Goal: Information Seeking & Learning: Check status

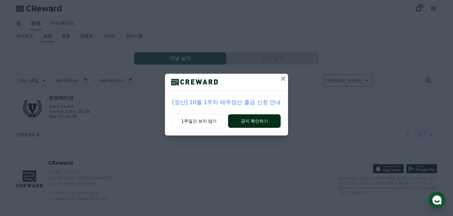
click at [245, 124] on button "공지 확인하기" at bounding box center [254, 122] width 53 height 14
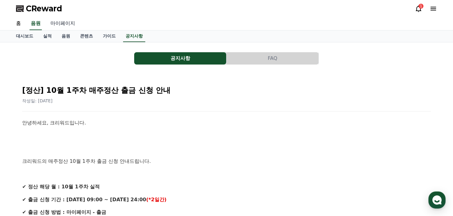
click at [65, 23] on link "마이페이지" at bounding box center [63, 23] width 34 height 13
select select "**********"
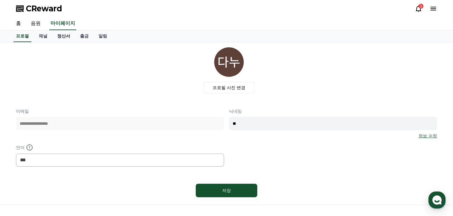
click at [59, 35] on link "정산서" at bounding box center [63, 36] width 23 height 12
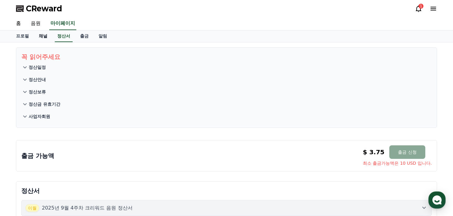
click at [34, 38] on link "채널" at bounding box center [43, 36] width 18 height 12
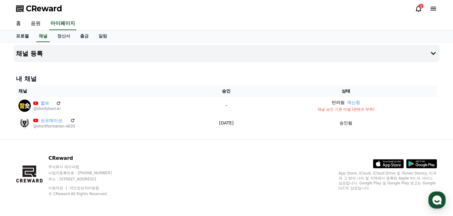
click at [25, 37] on link "프로필" at bounding box center [22, 36] width 23 height 12
select select "**********"
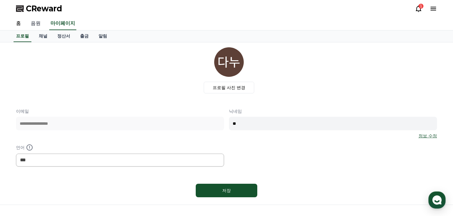
click at [39, 22] on link "음원" at bounding box center [36, 23] width 20 height 13
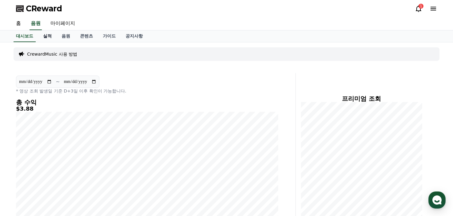
click at [46, 37] on link "실적" at bounding box center [47, 36] width 18 height 12
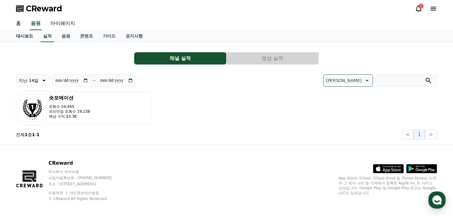
click at [22, 39] on link "대시보드" at bounding box center [24, 36] width 27 height 12
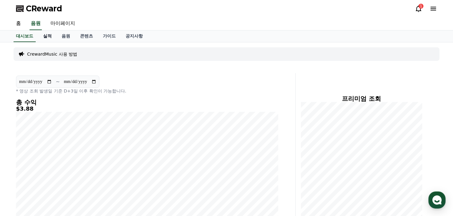
click at [43, 37] on link "실적" at bounding box center [47, 36] width 18 height 12
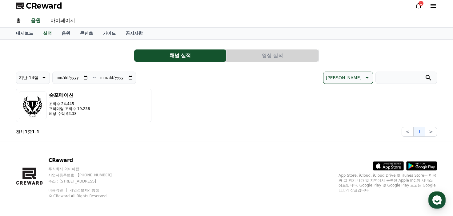
scroll to position [4, 0]
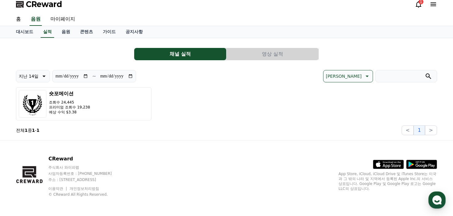
click at [263, 54] on button "영상 실적" at bounding box center [273, 54] width 92 height 12
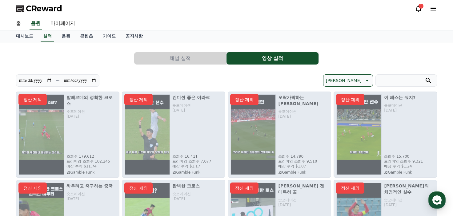
click at [418, 10] on icon at bounding box center [418, 8] width 7 height 7
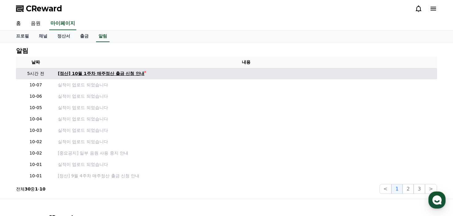
click at [106, 72] on div "[정산] 10월 1주차 매주정산 출금 신청 안내" at bounding box center [101, 73] width 86 height 6
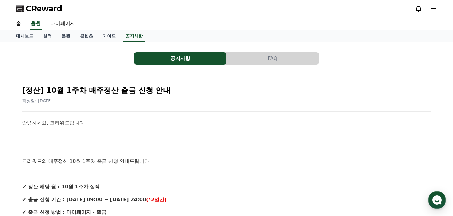
click at [53, 7] on span "CReward" at bounding box center [44, 9] width 36 height 10
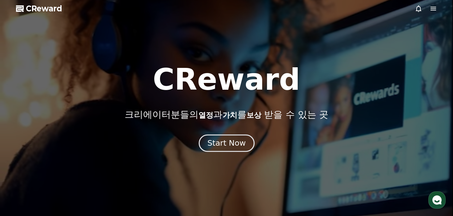
click at [225, 139] on div "Start Now" at bounding box center [226, 143] width 38 height 10
